Goal: Task Accomplishment & Management: Use online tool/utility

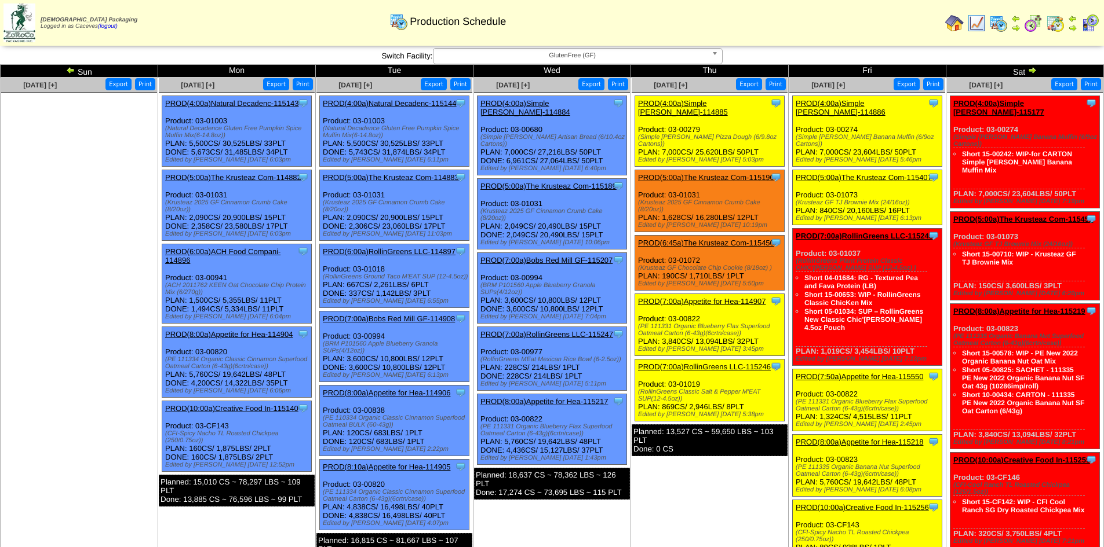
drag, startPoint x: 919, startPoint y: 129, endPoint x: 810, endPoint y: 127, distance: 108.3
click at [810, 134] on div "(Simple [PERSON_NAME] Banana Muffin (6/9oz Cartons))" at bounding box center [868, 141] width 146 height 14
click at [920, 134] on div "(Simple [PERSON_NAME] Banana Muffin (6/9oz Cartons))" at bounding box center [868, 141] width 146 height 14
drag, startPoint x: 919, startPoint y: 129, endPoint x: 890, endPoint y: 127, distance: 29.1
click at [890, 134] on div "(Simple [PERSON_NAME] Banana Muffin (6/9oz Cartons))" at bounding box center [868, 141] width 146 height 14
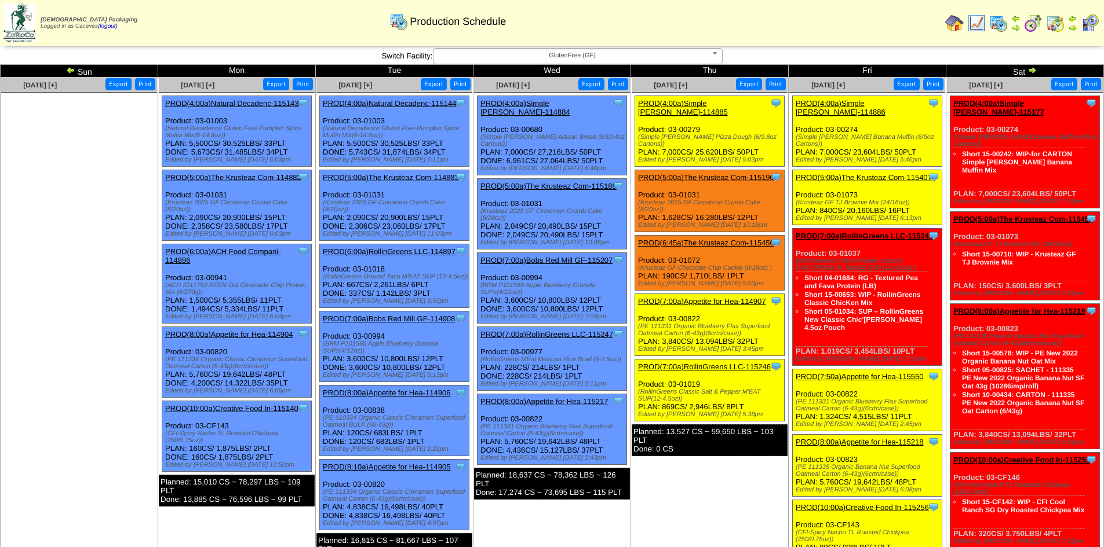
drag, startPoint x: 920, startPoint y: 126, endPoint x: 795, endPoint y: 130, distance: 125.2
click at [795, 134] on div "(Simple [PERSON_NAME] Banana Muffin (6/9oz Cartons))" at bounding box center [868, 141] width 146 height 14
copy div "(Simple [PERSON_NAME] Banana Muffin (6/9oz Cartons)"
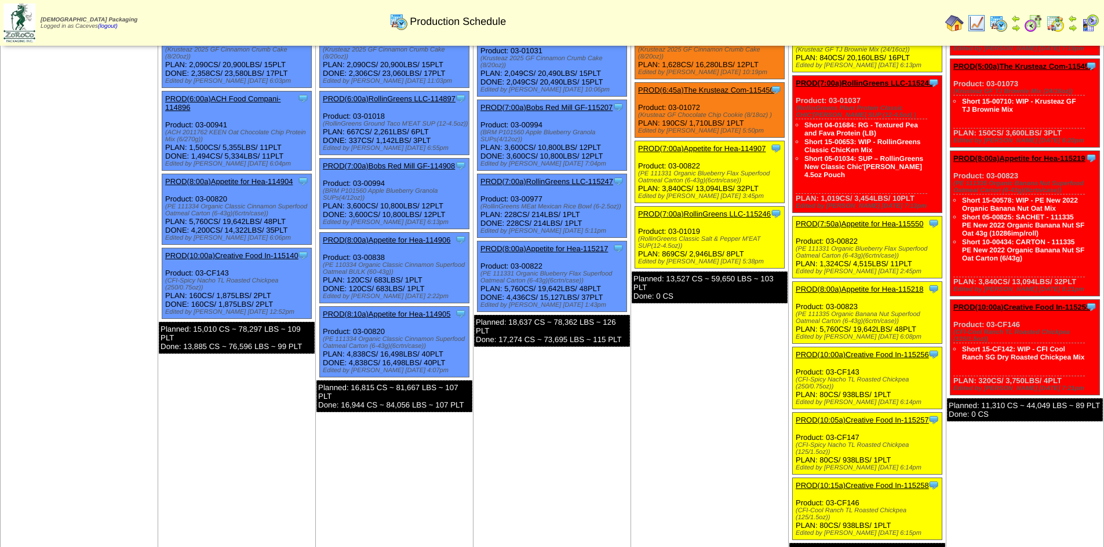
scroll to position [174, 0]
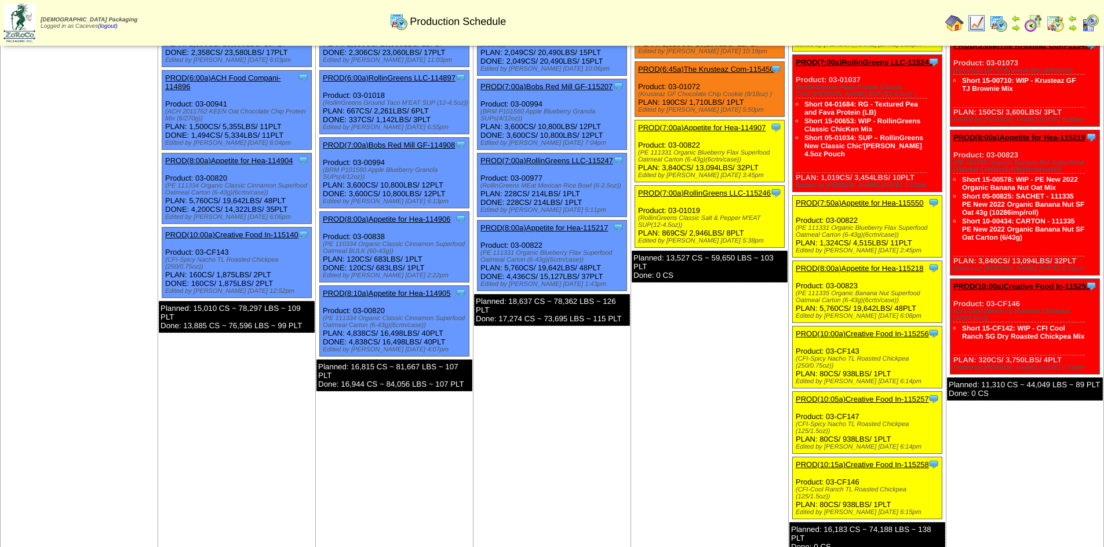
drag, startPoint x: 896, startPoint y: 279, endPoint x: 870, endPoint y: 271, distance: 27.5
click at [870, 290] on div "(PE 111335 Organic Banana Nut Superfood Oatmeal Carton (6-43g)(6crtn/case))" at bounding box center [868, 297] width 146 height 14
click at [897, 290] on div "(PE 111335 Organic Banana Nut Superfood Oatmeal Carton (6-43g)(6crtn/case))" at bounding box center [868, 297] width 146 height 14
drag, startPoint x: 896, startPoint y: 276, endPoint x: 794, endPoint y: 269, distance: 101.6
click at [794, 269] on div "Clone Item PROD(8:00a)Appetite for Hea-115218 Appetite for Healthy Living Sched…" at bounding box center [866, 292] width 149 height 62
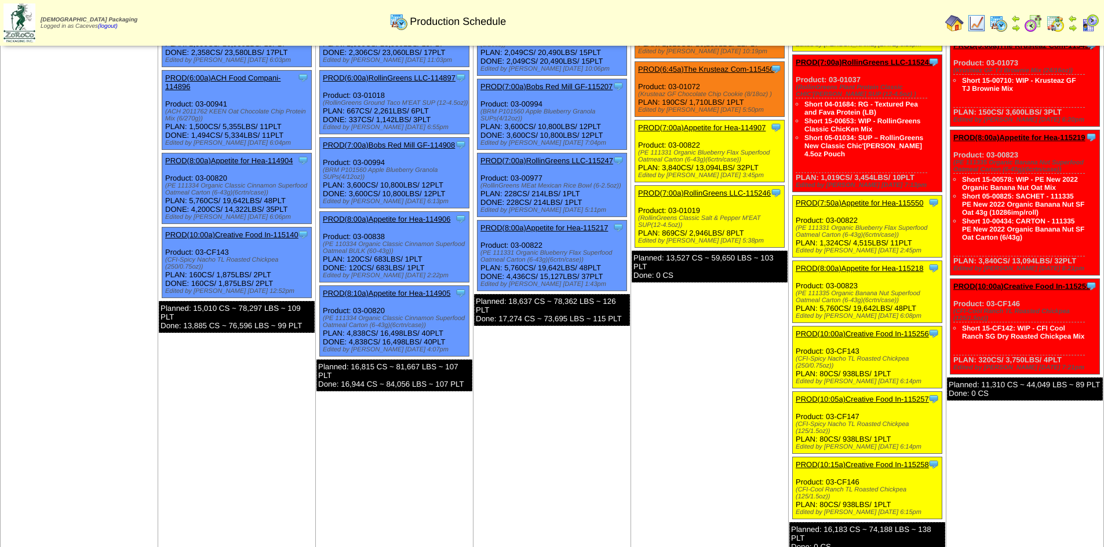
drag, startPoint x: 897, startPoint y: 212, endPoint x: 795, endPoint y: 204, distance: 101.7
click at [795, 225] on div "(PE 111331 Organic Blueberry Flax Superfood Oatmeal Carton (6-43g)(6crtn/case))" at bounding box center [868, 232] width 146 height 14
copy div "(PE 111331 Organic Blueberry Flax Superfood Oatmeal Carton (6-43g)(6crtn/case)"
drag, startPoint x: 897, startPoint y: 276, endPoint x: 794, endPoint y: 271, distance: 102.7
click at [794, 271] on div "Clone Item PROD(8:00a)Appetite for Hea-115218 Appetite for Healthy Living Sched…" at bounding box center [866, 292] width 149 height 62
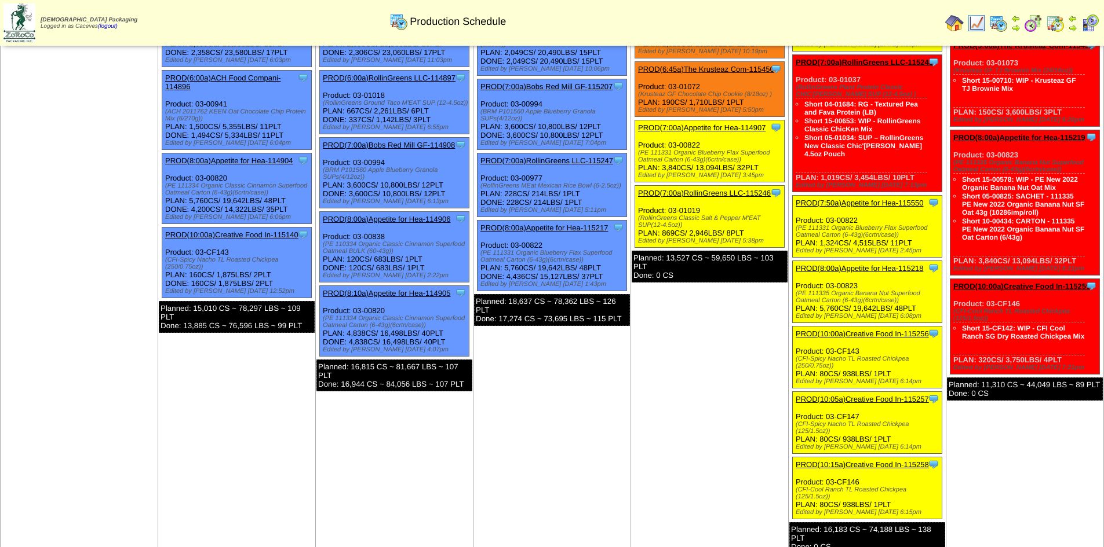
copy div "(PE 111335 Organic Banana Nut Superfood Oatmeal Carton (6-43g)(6crtn/case)"
